Goal: Transaction & Acquisition: Book appointment/travel/reservation

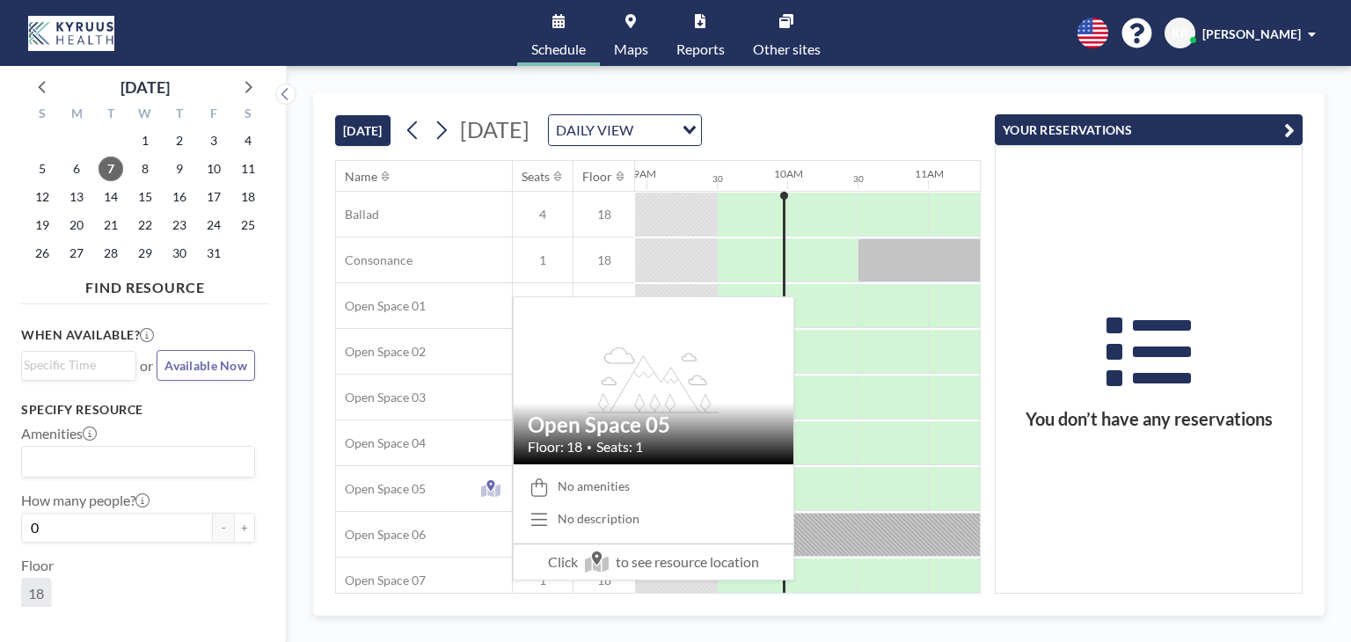
scroll to position [0, 1266]
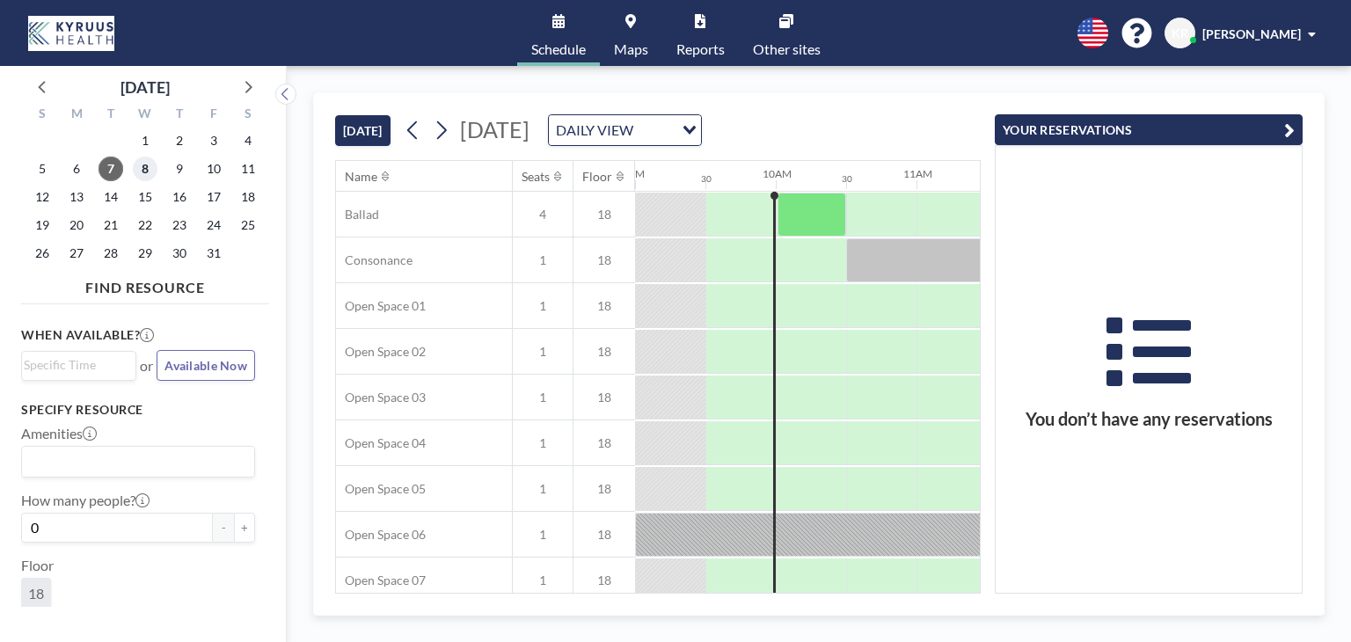
click at [146, 172] on span "8" at bounding box center [145, 169] width 25 height 25
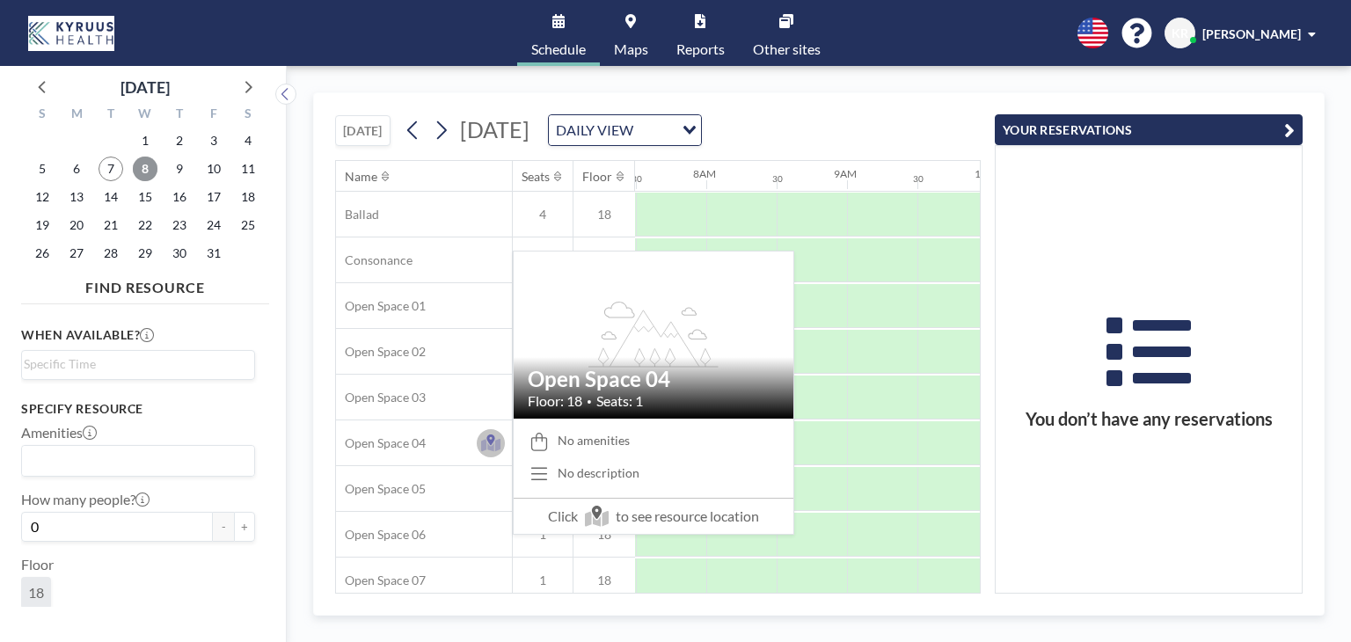
scroll to position [0, 1055]
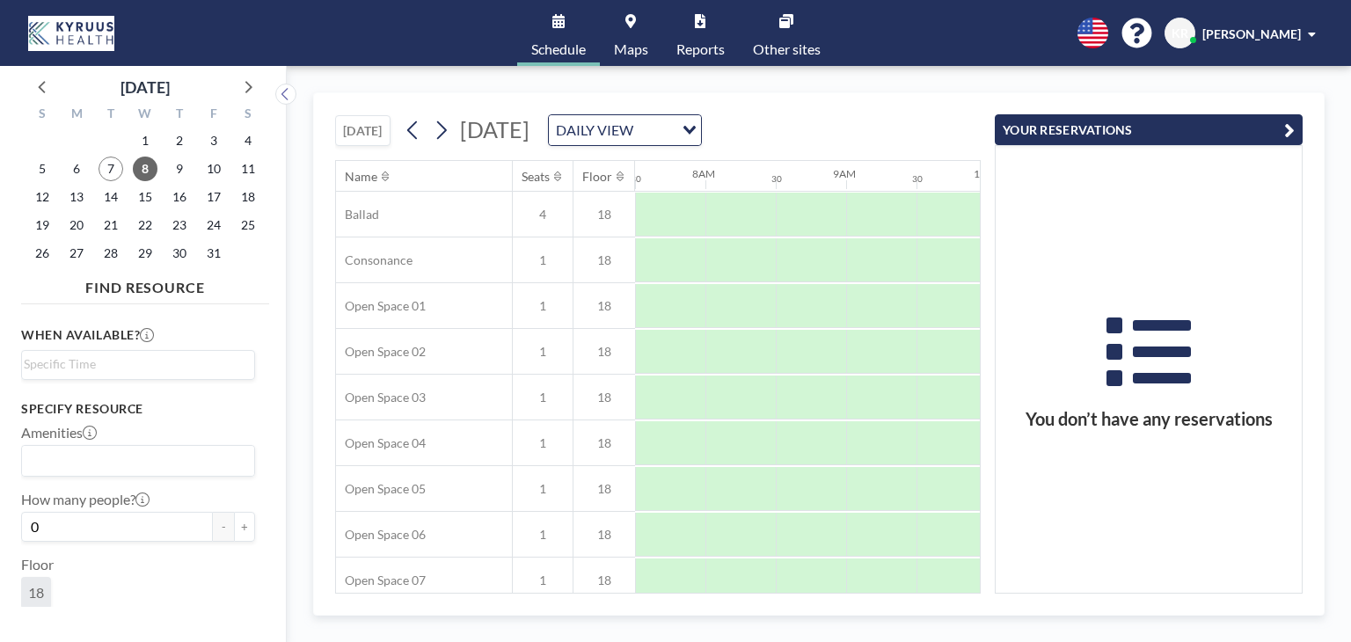
click at [1297, 133] on button "YOUR RESERVATIONS" at bounding box center [1148, 129] width 308 height 31
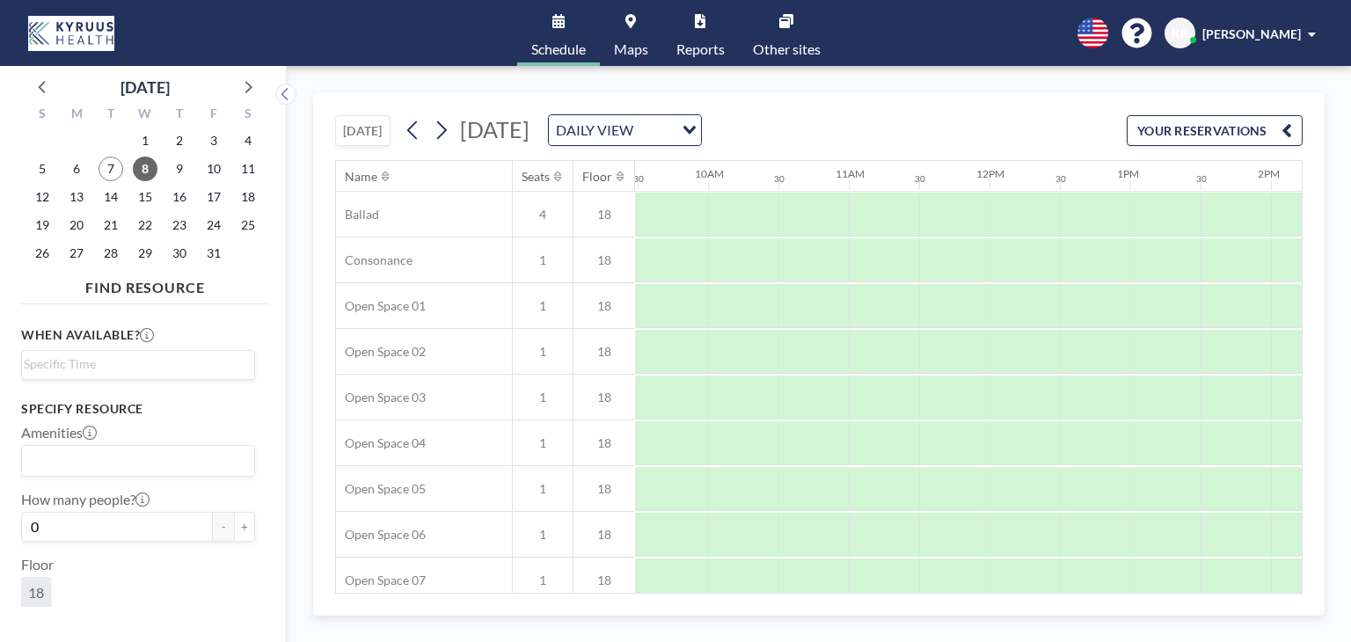
scroll to position [0, 1345]
click at [731, 263] on div at bounding box center [731, 260] width 70 height 44
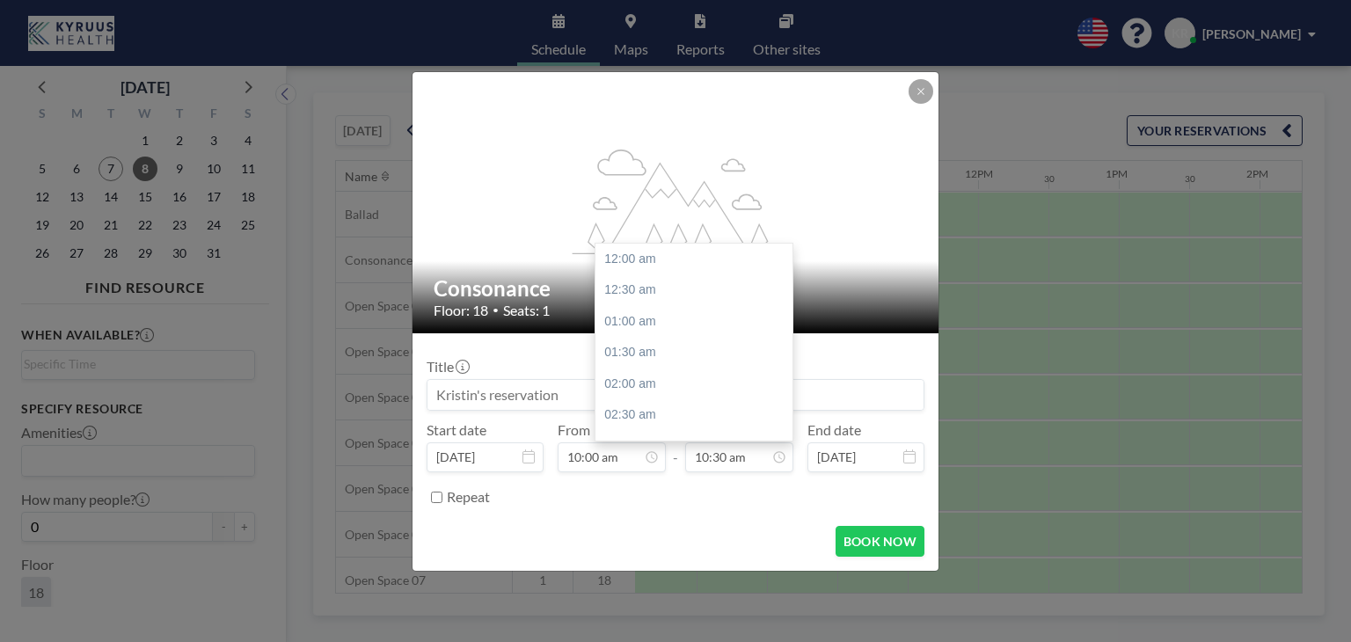
scroll to position [658, 0]
click at [765, 469] on input "10:30 am" at bounding box center [739, 457] width 108 height 30
click at [697, 314] on div "03:30 pm" at bounding box center [698, 308] width 206 height 32
type input "03:30 pm"
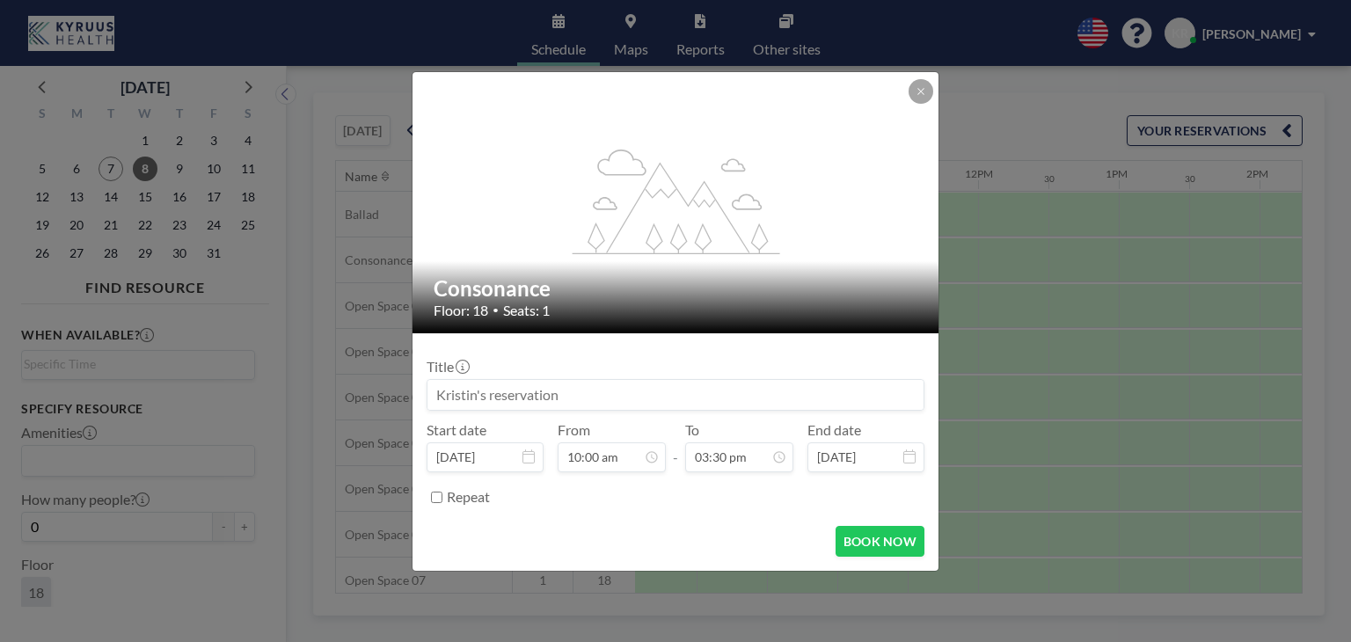
scroll to position [971, 0]
click at [859, 531] on button "BOOK NOW" at bounding box center [879, 541] width 89 height 31
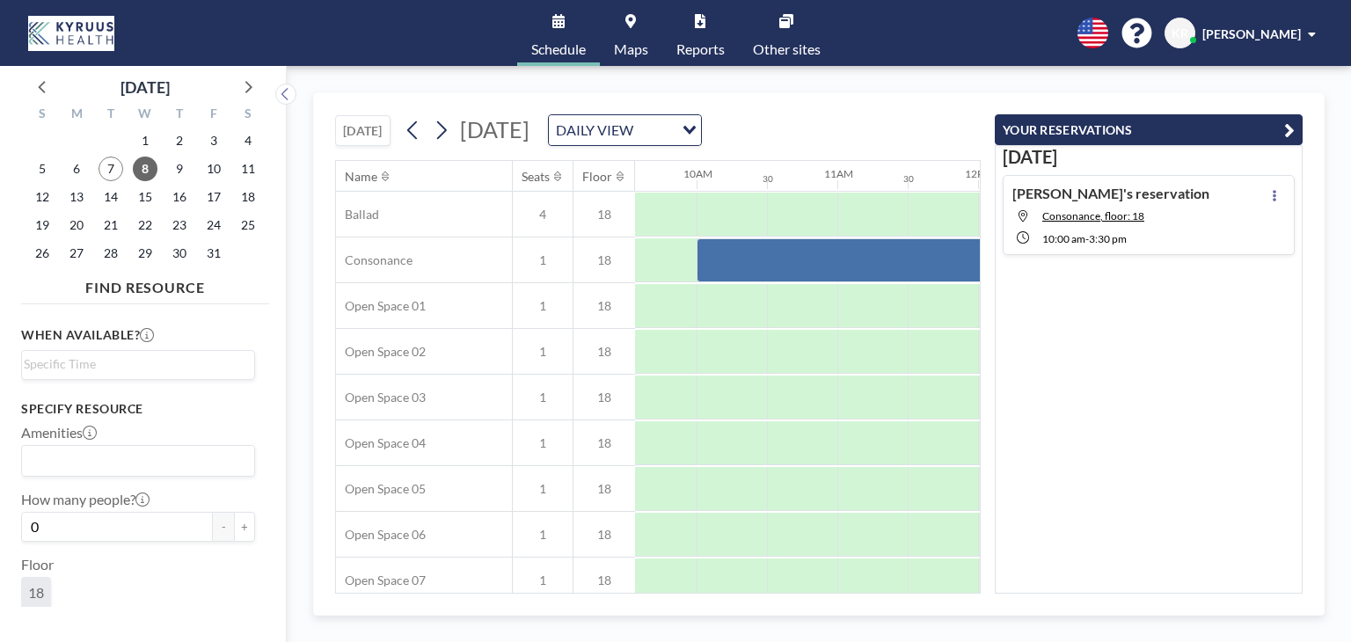
click at [1291, 120] on icon "button" at bounding box center [1289, 130] width 11 height 21
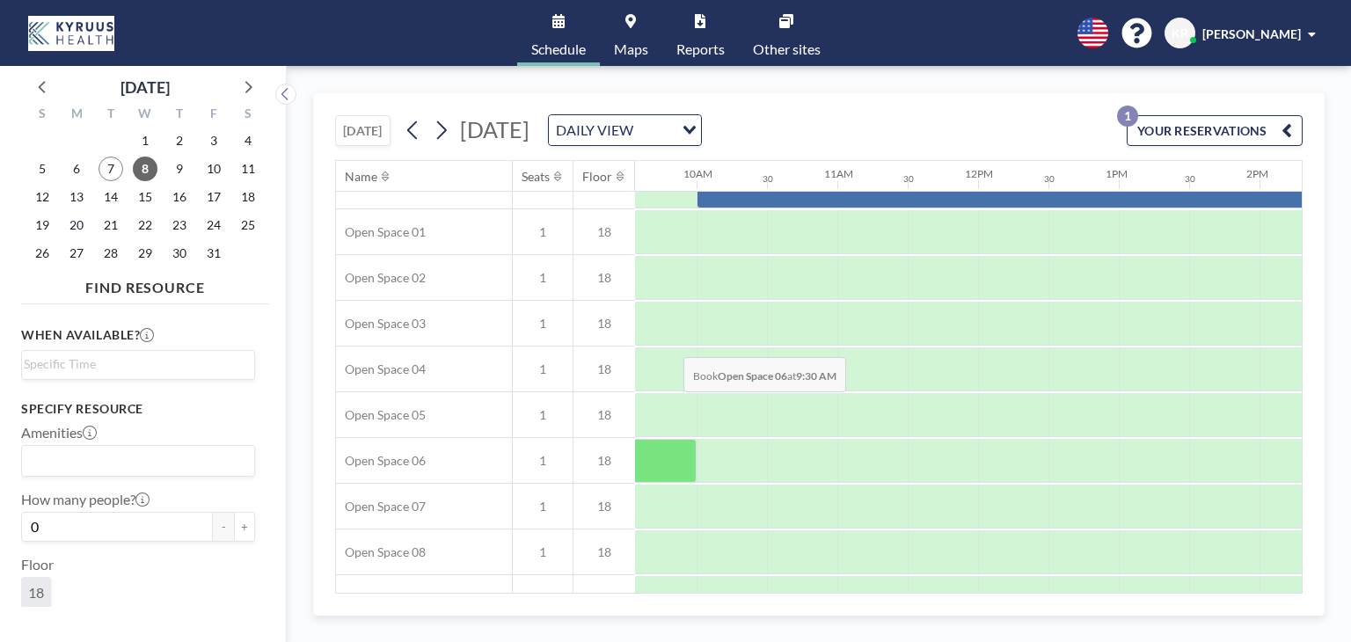
scroll to position [0, 1345]
